Goal: Task Accomplishment & Management: Complete application form

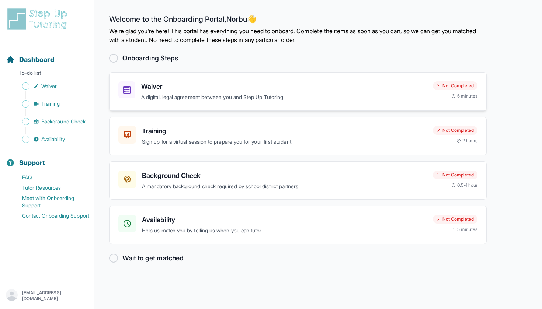
click at [354, 92] on div "Waiver A digital, legal agreement between you and Step Up Tutoring" at bounding box center [284, 91] width 286 height 20
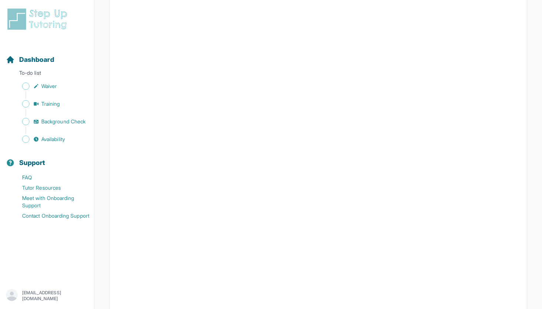
scroll to position [128, 0]
click at [29, 87] on span "Sidebar" at bounding box center [25, 86] width 7 height 7
click at [25, 88] on span "Sidebar" at bounding box center [25, 86] width 7 height 7
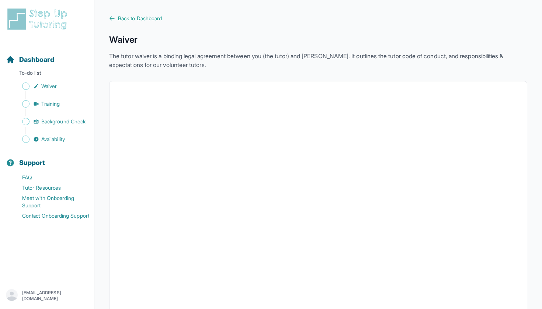
scroll to position [0, 0]
click at [112, 18] on icon at bounding box center [112, 18] width 4 height 3
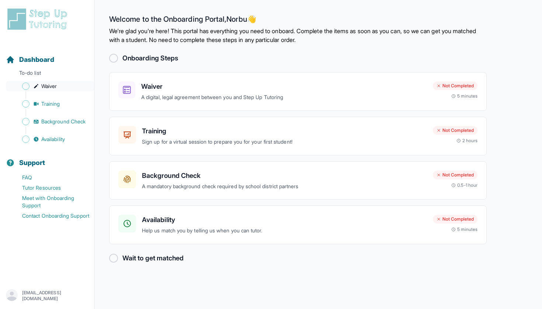
click at [24, 87] on span "Sidebar" at bounding box center [25, 86] width 7 height 7
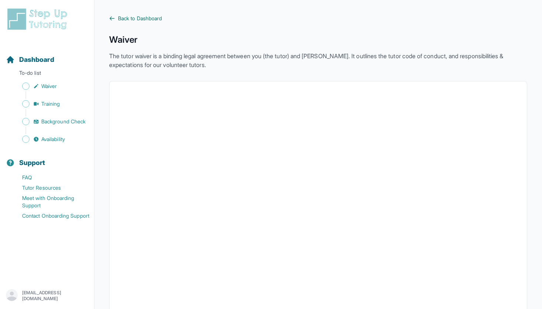
click at [114, 17] on icon at bounding box center [112, 18] width 6 height 6
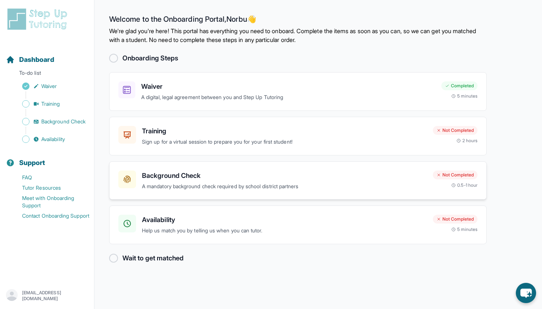
click at [261, 183] on p "A mandatory background check required by school district partners" at bounding box center [284, 186] width 285 height 8
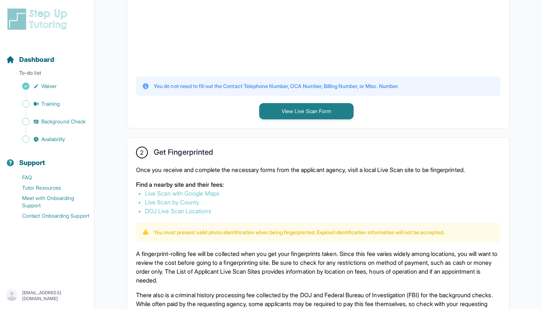
scroll to position [289, 0]
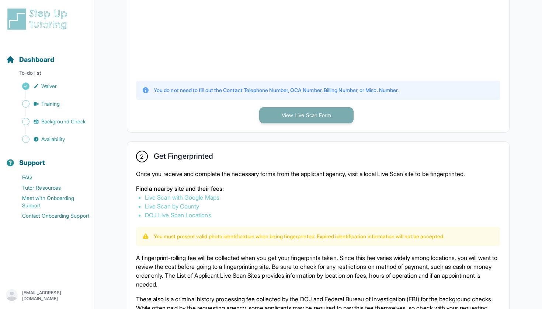
click at [320, 119] on button "View Live Scan Form" at bounding box center [306, 115] width 94 height 16
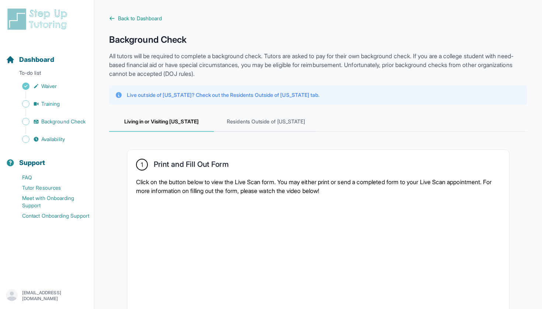
scroll to position [0, 0]
click at [296, 121] on span "Residents Outside of [US_STATE]" at bounding box center [266, 122] width 105 height 20
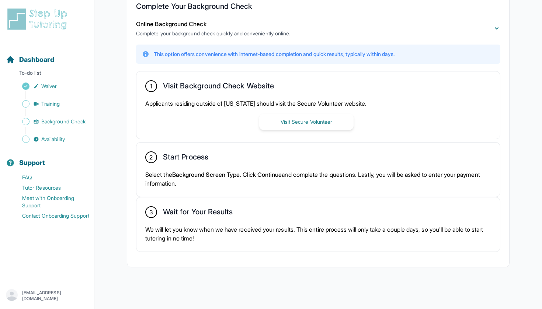
scroll to position [158, 0]
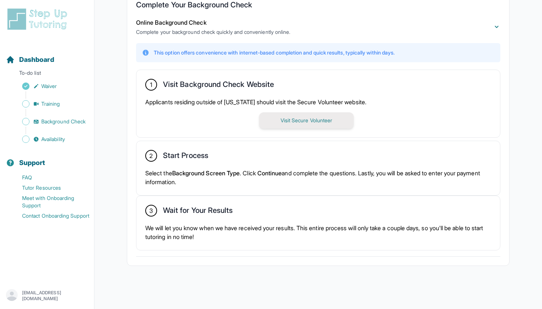
click at [312, 124] on button "Visit Secure Volunteer" at bounding box center [306, 120] width 94 height 16
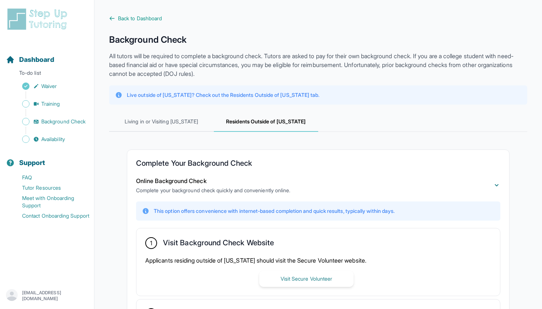
scroll to position [0, 0]
click at [110, 18] on icon at bounding box center [112, 18] width 4 height 3
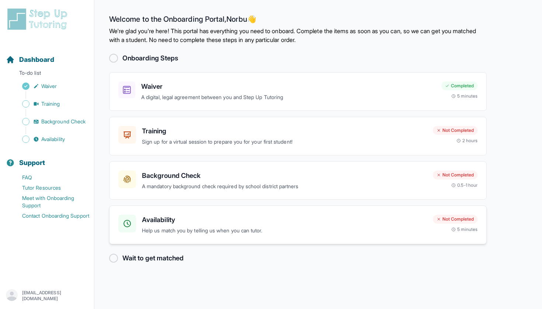
click at [209, 221] on h3 "Availability" at bounding box center [284, 220] width 285 height 10
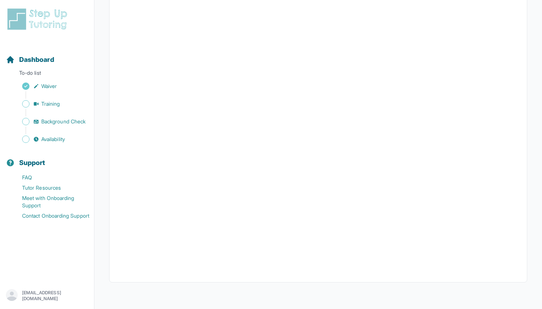
scroll to position [119, 0]
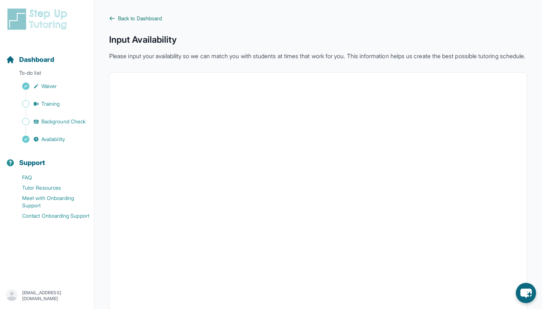
click at [114, 17] on icon at bounding box center [112, 18] width 6 height 6
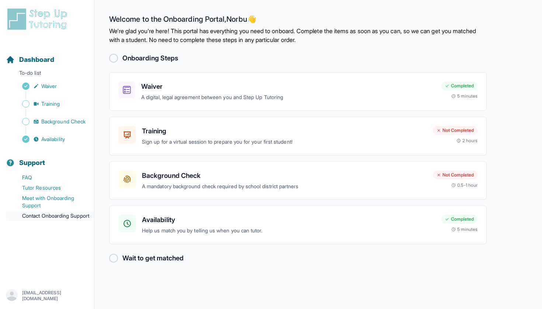
click at [60, 218] on link "Contact Onboarding Support" at bounding box center [50, 216] width 88 height 10
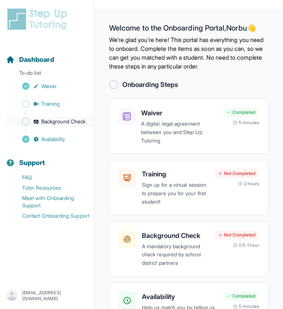
click at [73, 119] on span "Background Check" at bounding box center [63, 121] width 44 height 7
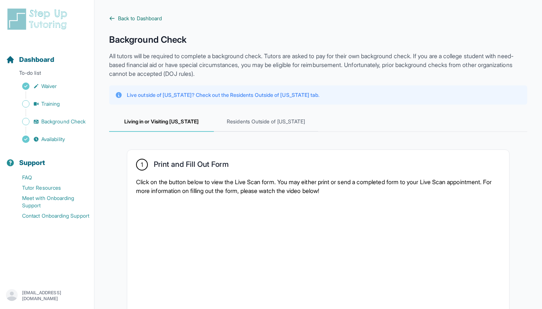
click at [115, 19] on link "Back to Dashboard" at bounding box center [318, 18] width 418 height 7
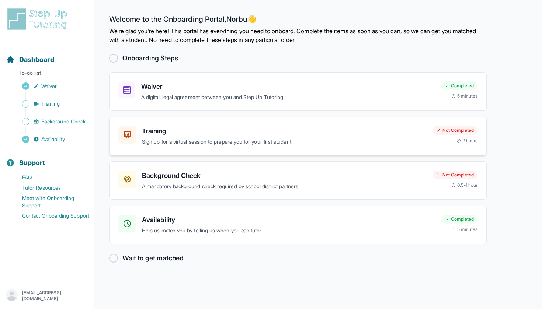
click at [156, 131] on h3 "Training" at bounding box center [284, 131] width 285 height 10
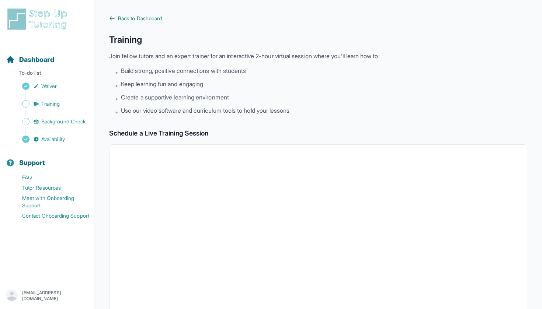
click at [112, 19] on icon at bounding box center [112, 18] width 6 height 6
